Goal: Check status: Check status

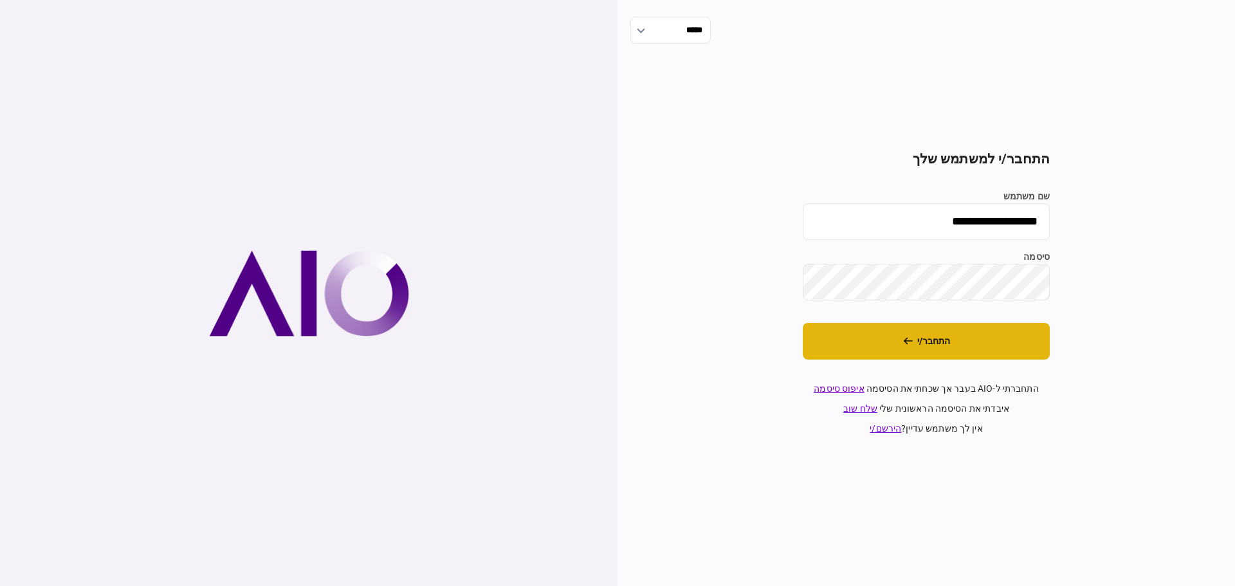
click at [930, 344] on button "התחבר/י" at bounding box center [926, 341] width 247 height 37
click at [945, 223] on input "**********" at bounding box center [926, 221] width 247 height 37
type input "*******"
click at [914, 338] on button "התחבר/י" at bounding box center [926, 341] width 247 height 37
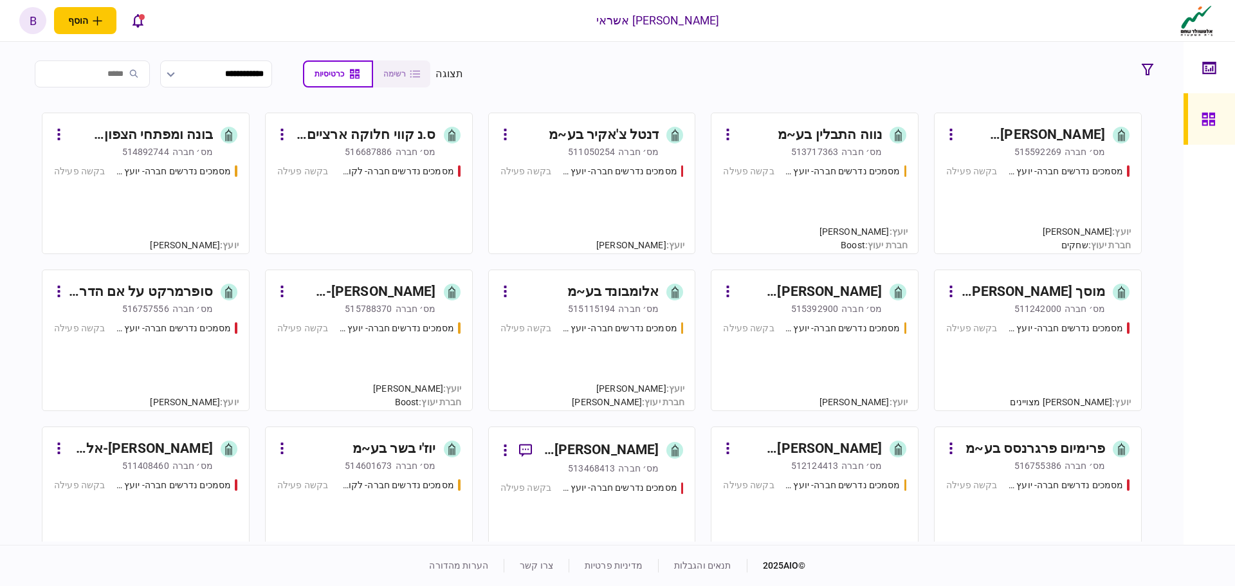
click at [793, 212] on div "מסמכים נדרשים חברה- יועץ - תהליך חברה בקשה פעילה" at bounding box center [814, 204] width 183 height 78
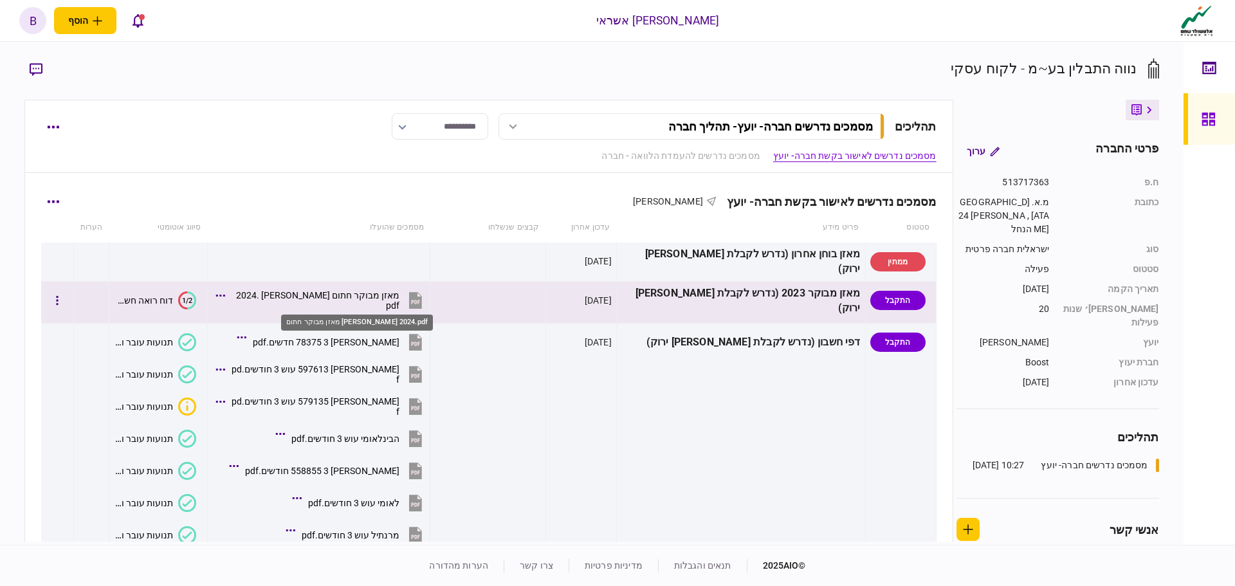
click at [365, 302] on div "מאזן מבוקר חתום [PERSON_NAME] 2024.pdf" at bounding box center [316, 300] width 169 height 21
click at [355, 304] on div "מאזן מבוקר חתום [PERSON_NAME] 2024.pdf" at bounding box center [316, 300] width 169 height 21
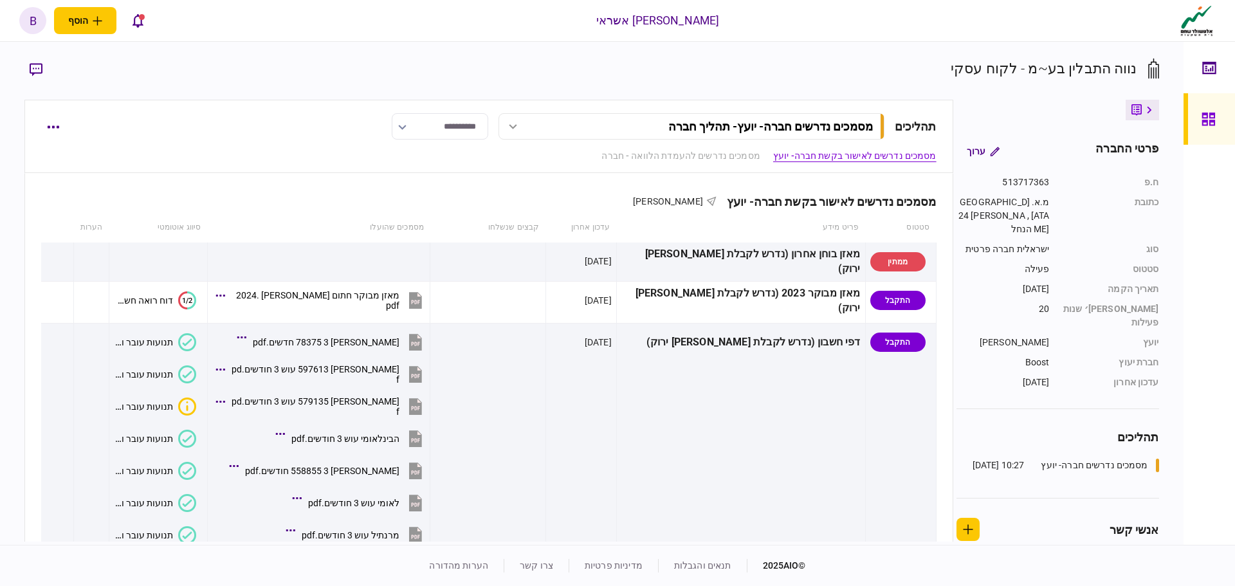
click at [1207, 119] on icon at bounding box center [1209, 119] width 14 height 15
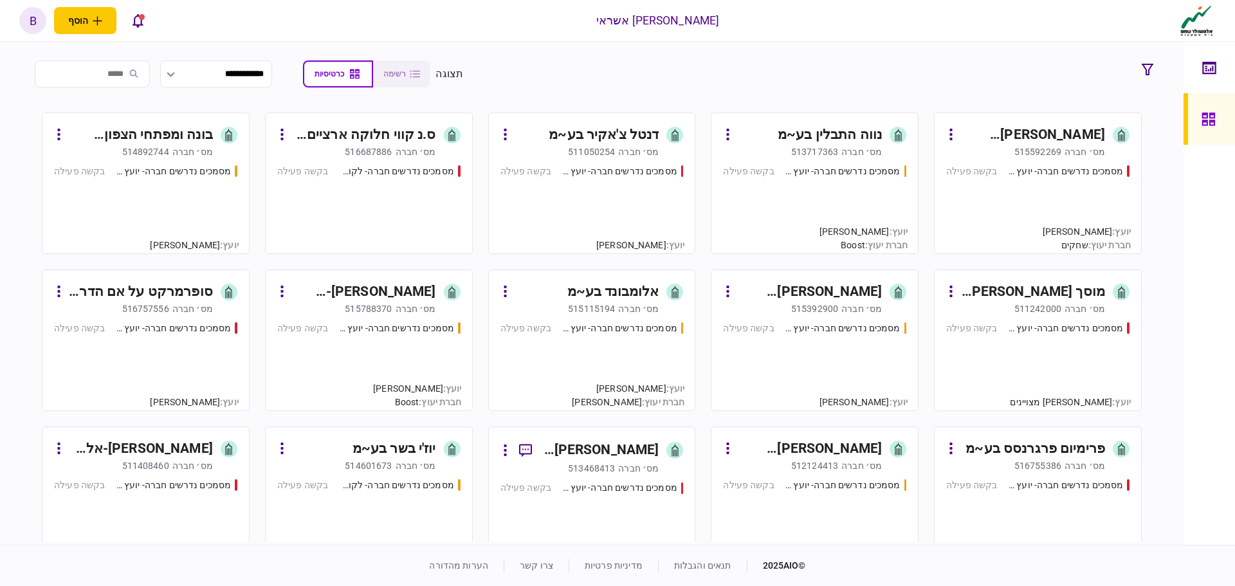
click at [137, 73] on input "search" at bounding box center [92, 73] width 115 height 27
click at [136, 71] on input "*" at bounding box center [92, 73] width 115 height 27
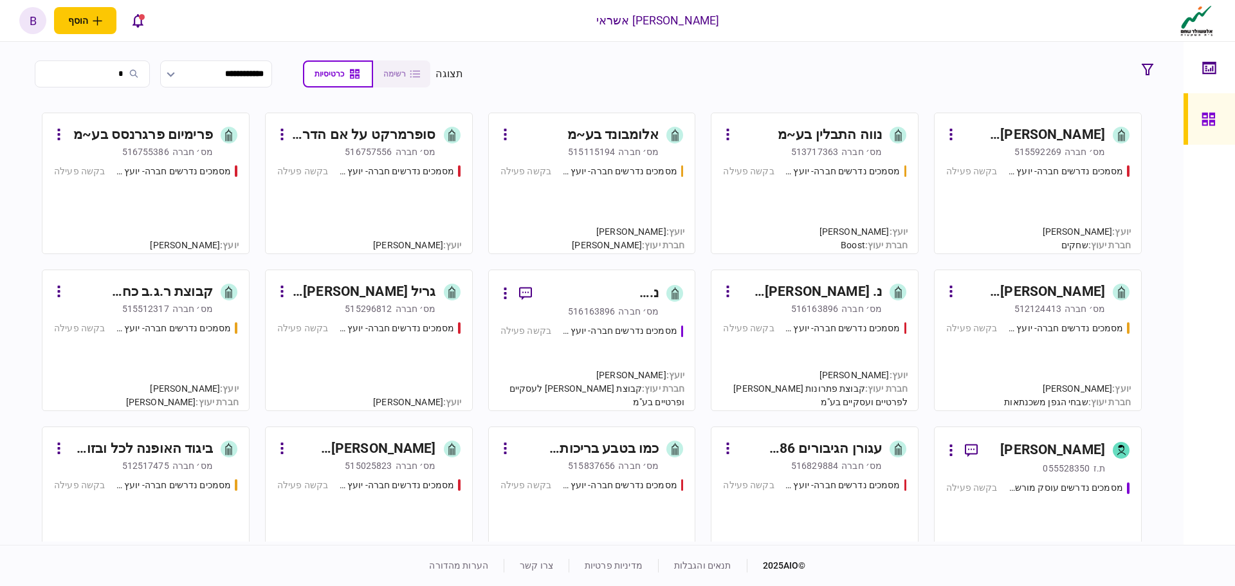
click at [126, 74] on input "*" at bounding box center [92, 73] width 115 height 27
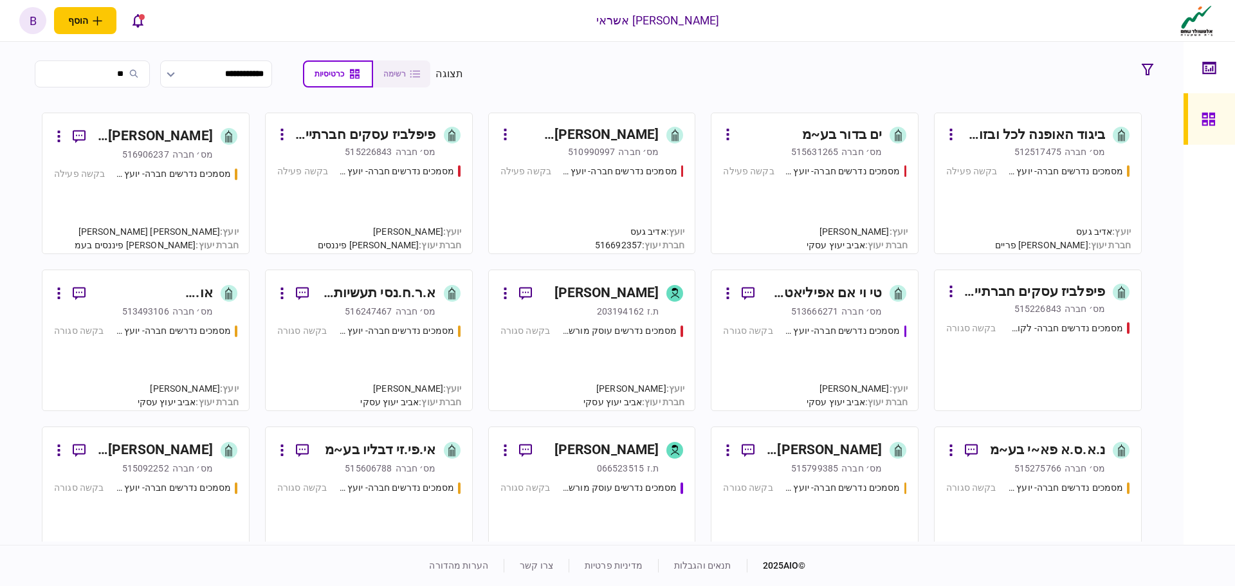
type input "**"
click at [178, 211] on div "מסמכים נדרשים חברה- יועץ - תהליך חברה בקשה פעילה" at bounding box center [145, 204] width 183 height 75
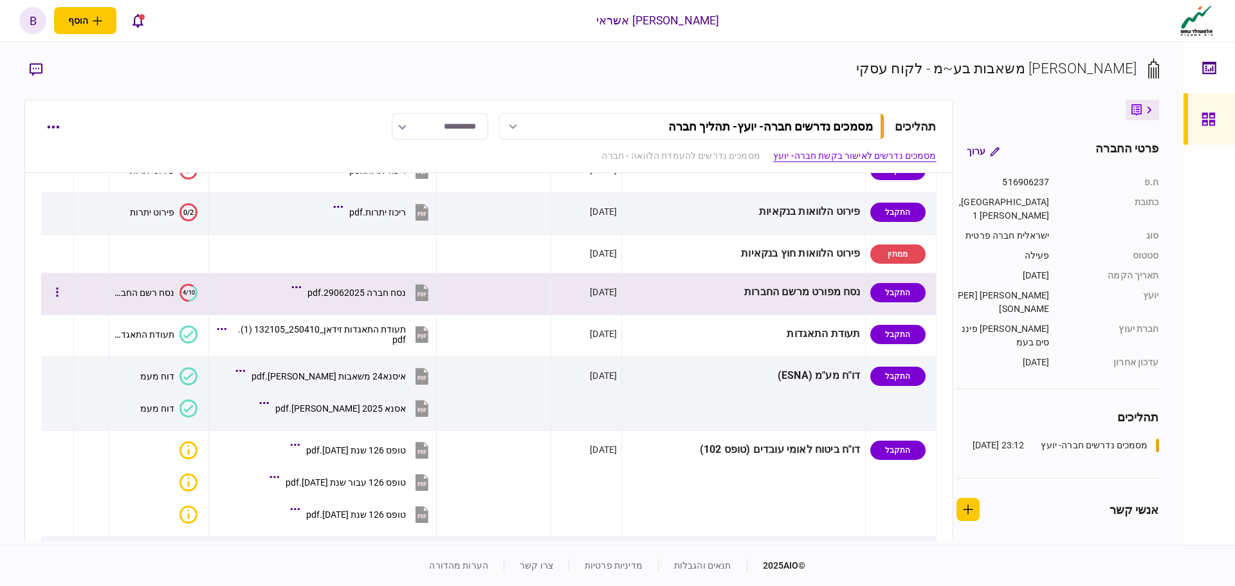
scroll to position [450, 0]
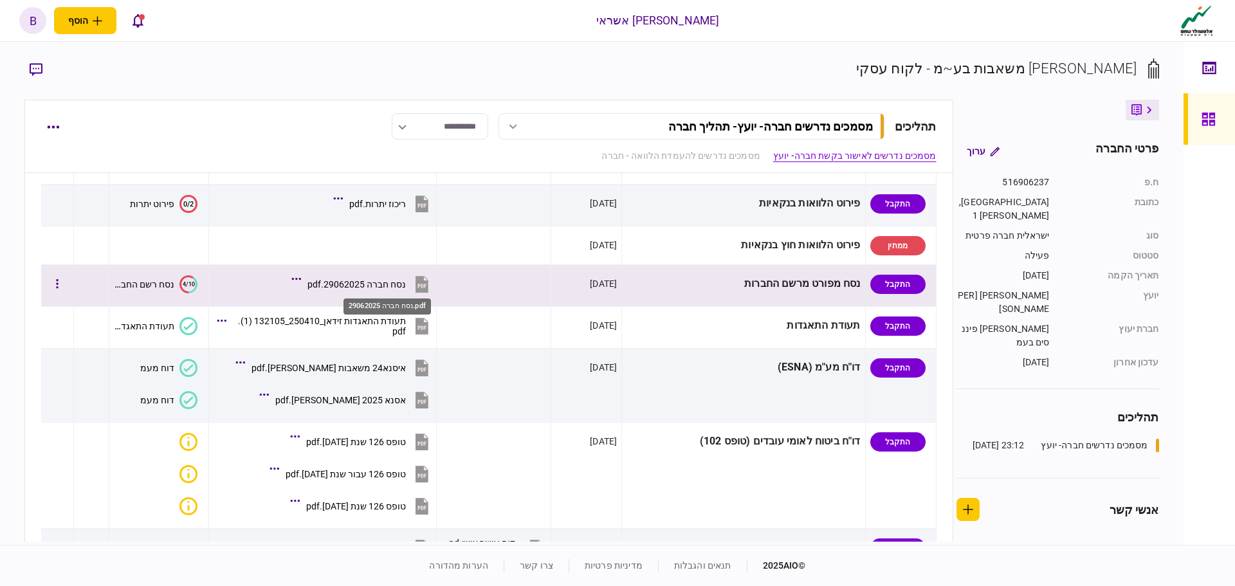
click at [406, 288] on div "נסח חברה 29062025.pdf" at bounding box center [357, 284] width 98 height 10
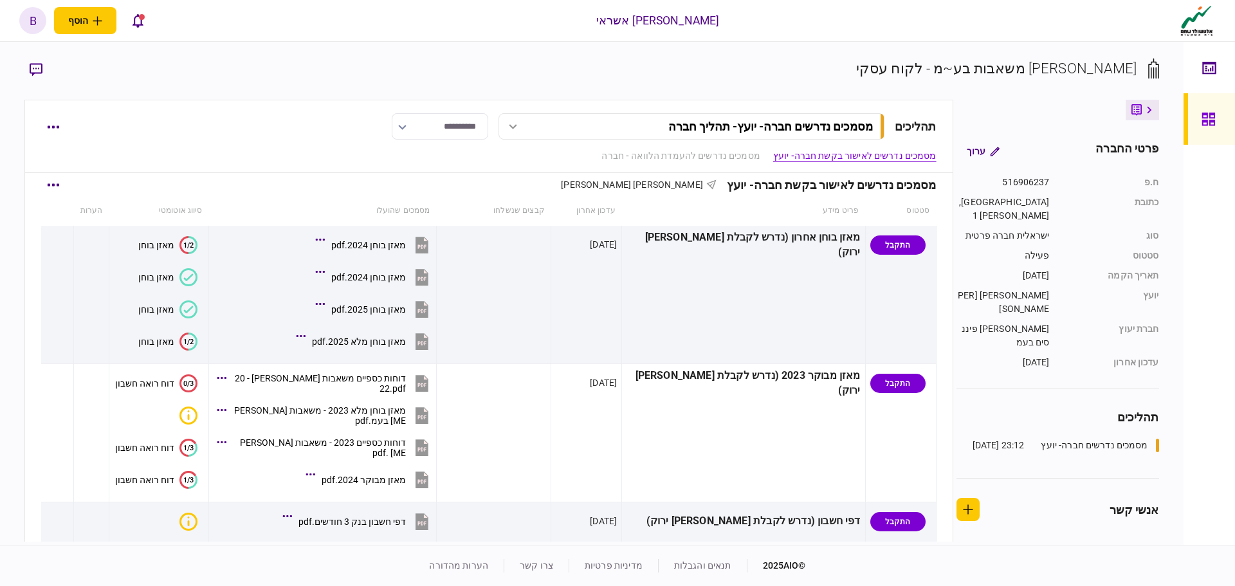
scroll to position [0, 0]
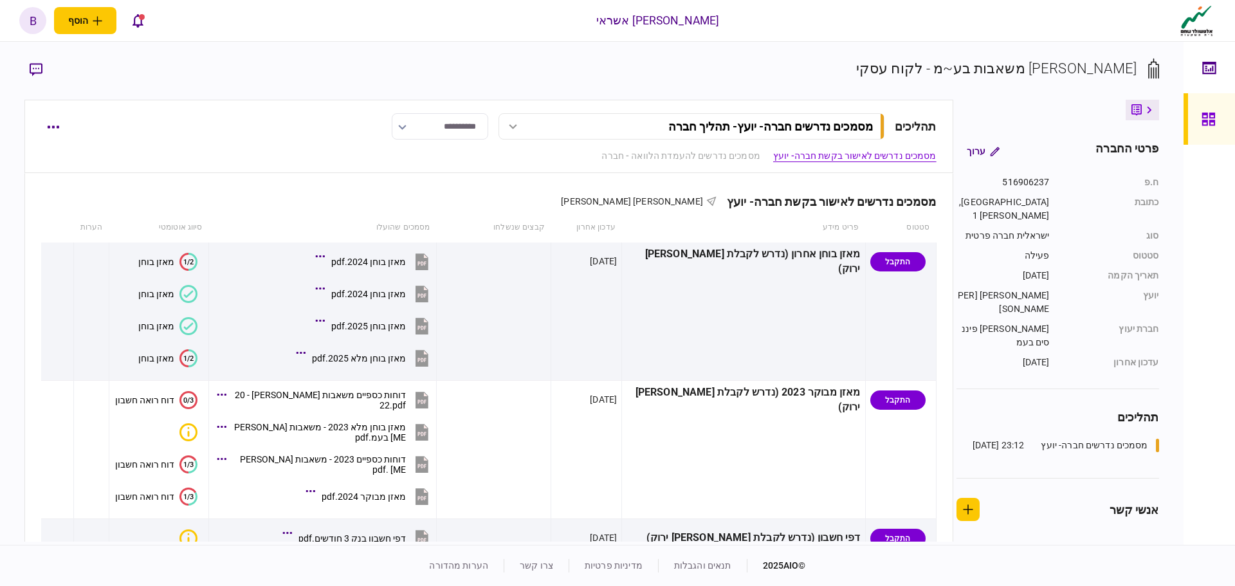
click at [30, 71] on icon "button" at bounding box center [36, 70] width 13 height 14
